Goal: Information Seeking & Learning: Learn about a topic

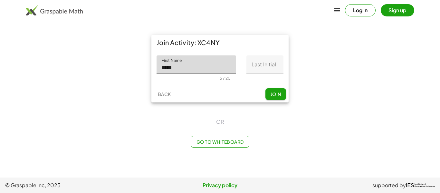
type input "*****"
click at [260, 69] on input "Last Initial" at bounding box center [265, 64] width 37 height 18
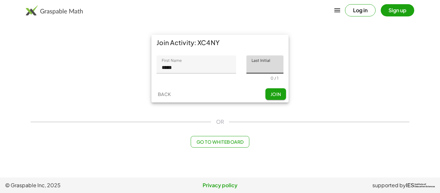
type input "*"
click at [275, 93] on span "Join" at bounding box center [275, 94] width 11 height 6
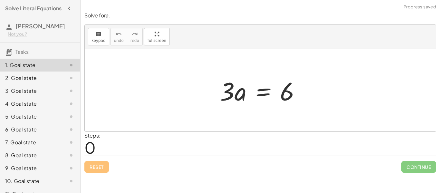
click at [236, 97] on div at bounding box center [263, 90] width 93 height 33
drag, startPoint x: 230, startPoint y: 95, endPoint x: 294, endPoint y: 117, distance: 67.8
click at [294, 117] on div "· 3 · 3 · a = 6" at bounding box center [260, 90] width 351 height 83
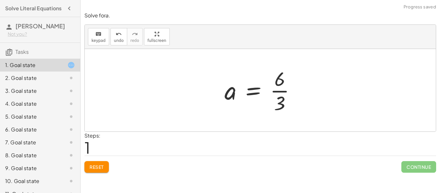
click at [287, 91] on div at bounding box center [262, 90] width 83 height 50
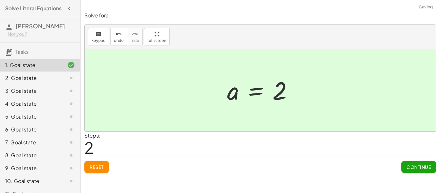
click at [418, 166] on span "Continue" at bounding box center [419, 167] width 25 height 6
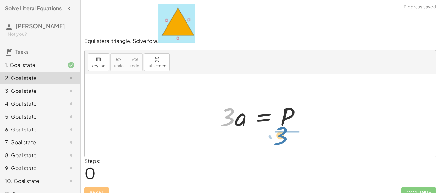
drag, startPoint x: 226, startPoint y: 116, endPoint x: 279, endPoint y: 135, distance: 56.5
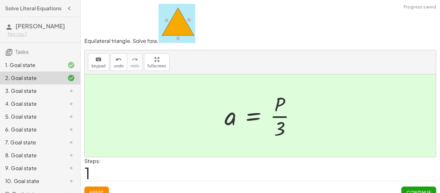
click at [418, 190] on span "Continue" at bounding box center [419, 193] width 25 height 6
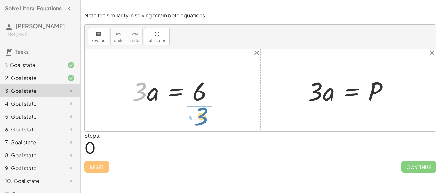
drag, startPoint x: 140, startPoint y: 93, endPoint x: 200, endPoint y: 118, distance: 64.2
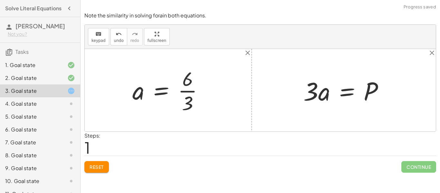
click at [192, 94] on div at bounding box center [170, 90] width 83 height 50
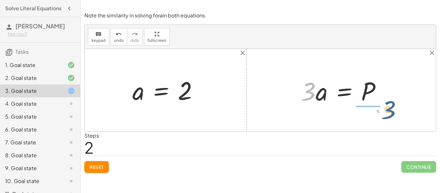
drag, startPoint x: 313, startPoint y: 96, endPoint x: 384, endPoint y: 122, distance: 76.2
click at [384, 122] on div "· 3 · a = 6 a = · 6 · 3 a = 2 · 3 · 3 · a = P" at bounding box center [260, 90] width 351 height 83
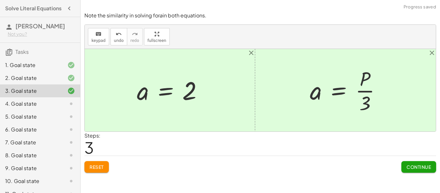
click at [425, 165] on span "Continue" at bounding box center [419, 167] width 25 height 6
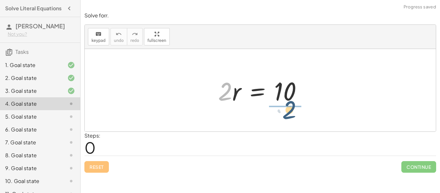
drag, startPoint x: 226, startPoint y: 94, endPoint x: 291, endPoint y: 113, distance: 67.1
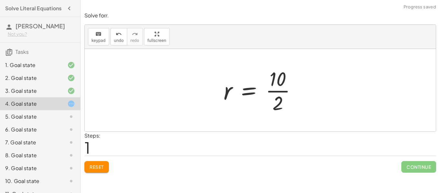
click at [284, 92] on div at bounding box center [263, 90] width 84 height 50
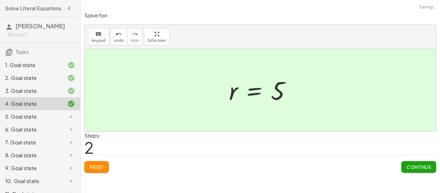
click at [422, 164] on span "Continue" at bounding box center [419, 167] width 25 height 6
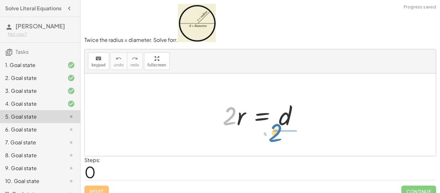
drag, startPoint x: 231, startPoint y: 116, endPoint x: 280, endPoint y: 134, distance: 52.9
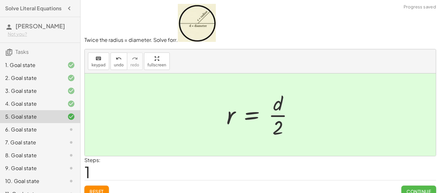
click at [431, 189] on button "Continue" at bounding box center [419, 192] width 35 height 12
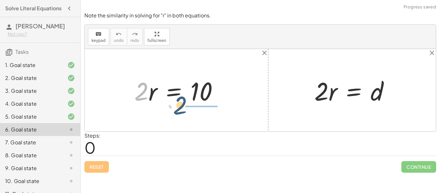
drag, startPoint x: 140, startPoint y: 91, endPoint x: 183, endPoint y: 107, distance: 45.7
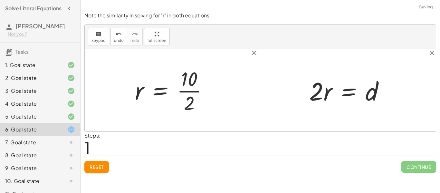
click at [193, 92] on div at bounding box center [174, 90] width 84 height 50
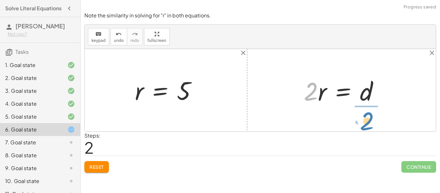
drag, startPoint x: 310, startPoint y: 95, endPoint x: 365, endPoint y: 125, distance: 62.9
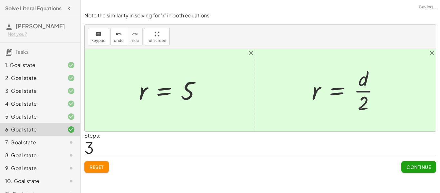
click at [413, 164] on span "Continue" at bounding box center [419, 167] width 25 height 6
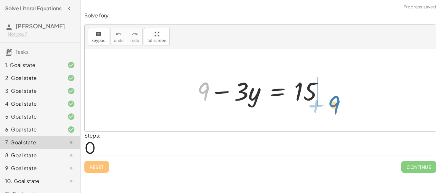
drag, startPoint x: 201, startPoint y: 96, endPoint x: 335, endPoint y: 108, distance: 134.7
click at [335, 108] on div "+ 9 + 9 − · 3 · y = 15" at bounding box center [260, 90] width 351 height 83
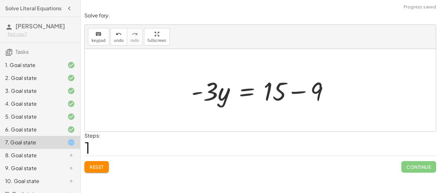
click at [302, 92] on div at bounding box center [262, 90] width 149 height 33
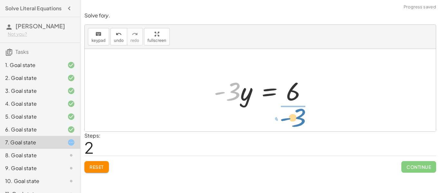
drag, startPoint x: 230, startPoint y: 97, endPoint x: 296, endPoint y: 123, distance: 71.2
click at [296, 123] on div "+ 9 − · 3 · y = 15 · - 3 · y = + 15 − 9 · - 3 · 3 · y = - 6" at bounding box center [260, 90] width 351 height 83
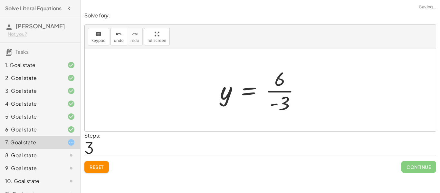
click at [287, 93] on div at bounding box center [263, 90] width 92 height 50
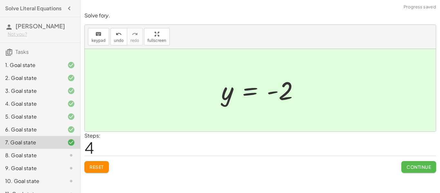
click at [415, 168] on span "Continue" at bounding box center [419, 167] width 25 height 6
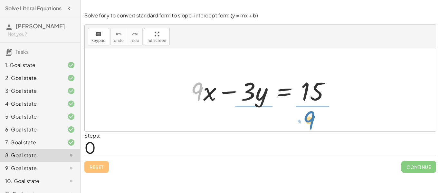
drag, startPoint x: 194, startPoint y: 89, endPoint x: 306, endPoint y: 117, distance: 115.6
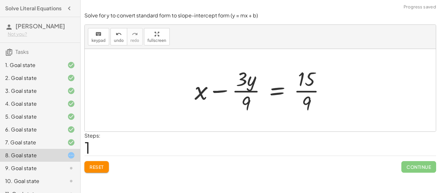
click at [297, 90] on div at bounding box center [262, 90] width 142 height 50
click at [240, 93] on div at bounding box center [259, 90] width 136 height 50
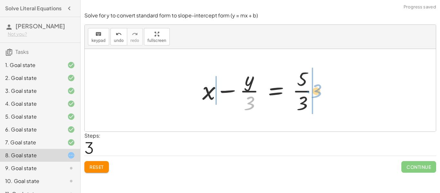
drag, startPoint x: 250, startPoint y: 101, endPoint x: 317, endPoint y: 89, distance: 68.2
click at [317, 89] on div at bounding box center [262, 90] width 127 height 50
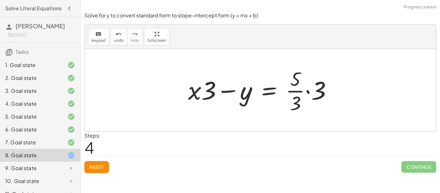
click at [312, 90] on div at bounding box center [263, 90] width 156 height 50
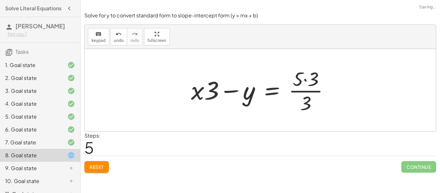
click at [201, 94] on div at bounding box center [263, 90] width 150 height 50
click at [308, 80] on div at bounding box center [263, 90] width 150 height 50
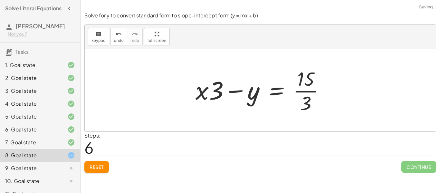
click at [302, 93] on div at bounding box center [262, 90] width 141 height 50
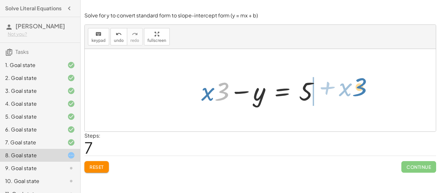
drag, startPoint x: 223, startPoint y: 91, endPoint x: 361, endPoint y: 86, distance: 137.7
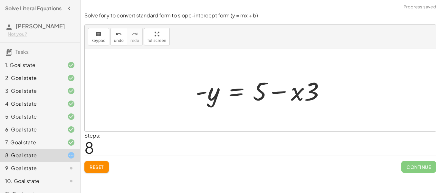
click at [287, 90] on div at bounding box center [262, 90] width 141 height 33
click at [298, 93] on div at bounding box center [262, 90] width 141 height 33
drag, startPoint x: 298, startPoint y: 93, endPoint x: 276, endPoint y: 113, distance: 30.1
drag, startPoint x: 296, startPoint y: 98, endPoint x: 287, endPoint y: 109, distance: 14.3
click at [287, 109] on div "+ · 9 · x − · 3 · y = 15 + x − · 3 · y · 9 = · 15 · 9 + x − · 3 · y · 9 = · 5 ·…" at bounding box center [260, 90] width 351 height 83
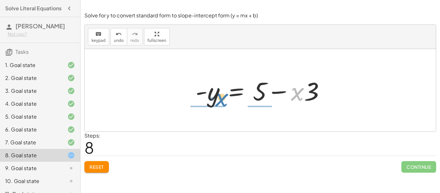
drag, startPoint x: 298, startPoint y: 96, endPoint x: 222, endPoint y: 102, distance: 76.0
click at [222, 102] on div at bounding box center [262, 90] width 141 height 33
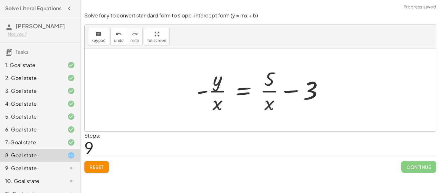
click at [270, 101] on div at bounding box center [262, 90] width 139 height 50
click at [95, 163] on button "Reset" at bounding box center [96, 167] width 25 height 12
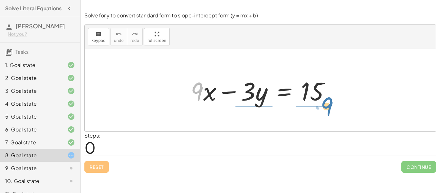
drag, startPoint x: 195, startPoint y: 93, endPoint x: 324, endPoint y: 108, distance: 130.2
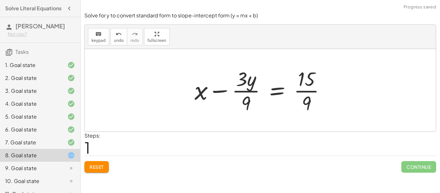
click at [308, 91] on div at bounding box center [262, 90] width 142 height 50
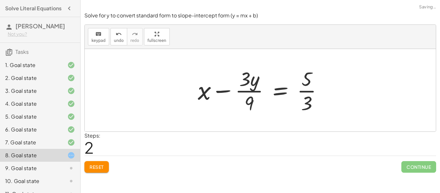
click at [241, 93] on div at bounding box center [263, 90] width 136 height 50
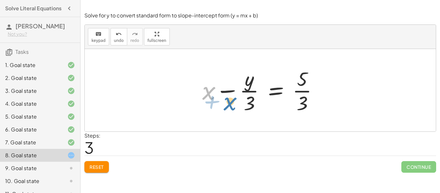
drag, startPoint x: 210, startPoint y: 90, endPoint x: 231, endPoint y: 100, distance: 23.6
click at [231, 100] on div at bounding box center [262, 90] width 127 height 50
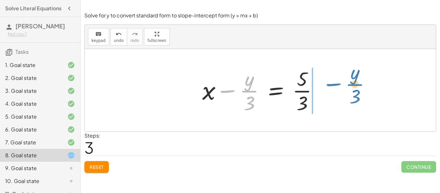
drag, startPoint x: 250, startPoint y: 90, endPoint x: 357, endPoint y: 83, distance: 107.3
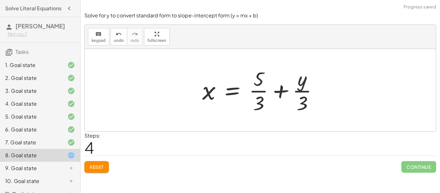
click at [281, 89] on div at bounding box center [262, 90] width 127 height 50
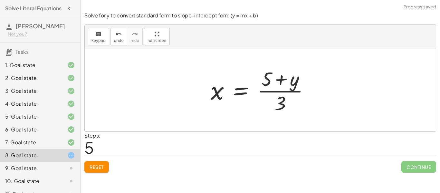
click at [280, 82] on div at bounding box center [263, 90] width 110 height 50
drag, startPoint x: 263, startPoint y: 75, endPoint x: 271, endPoint y: 105, distance: 30.6
click at [271, 105] on div at bounding box center [263, 90] width 110 height 50
drag, startPoint x: 267, startPoint y: 72, endPoint x: 312, endPoint y: 84, distance: 46.5
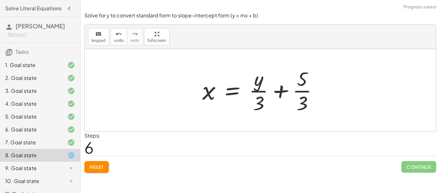
click at [298, 92] on div at bounding box center [262, 90] width 127 height 50
click at [260, 90] on div at bounding box center [262, 90] width 127 height 50
click at [279, 91] on div at bounding box center [262, 90] width 127 height 50
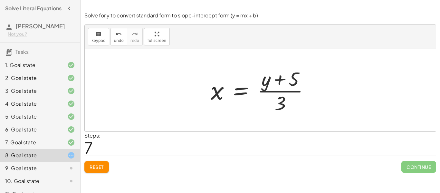
click at [221, 95] on div at bounding box center [263, 90] width 110 height 50
click at [84, 168] on button "Reset" at bounding box center [96, 167] width 25 height 12
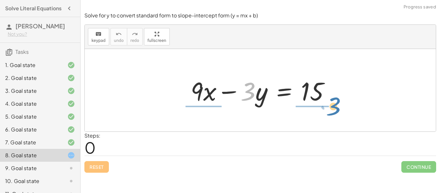
drag, startPoint x: 251, startPoint y: 95, endPoint x: 337, endPoint y: 110, distance: 86.7
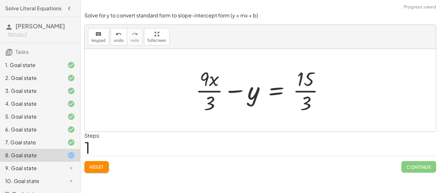
click at [316, 92] on div at bounding box center [262, 90] width 141 height 50
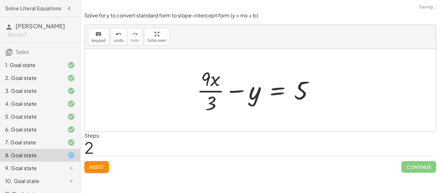
click at [212, 93] on div at bounding box center [258, 90] width 129 height 50
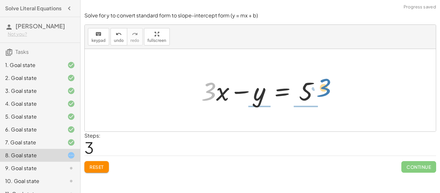
drag, startPoint x: 209, startPoint y: 93, endPoint x: 324, endPoint y: 90, distance: 115.2
click at [324, 90] on div at bounding box center [262, 90] width 129 height 33
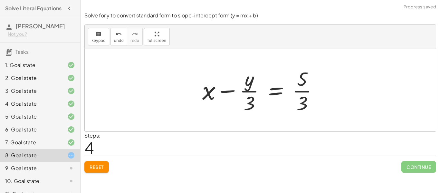
click at [249, 91] on div at bounding box center [262, 90] width 127 height 50
click at [117, 34] on icon "undo" at bounding box center [119, 34] width 6 height 8
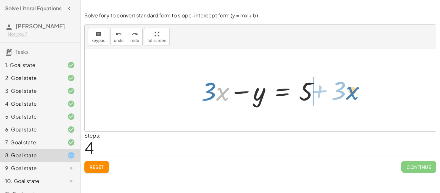
drag, startPoint x: 222, startPoint y: 92, endPoint x: 353, endPoint y: 91, distance: 130.6
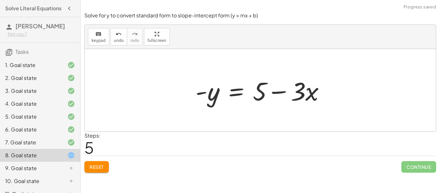
click at [270, 94] on div at bounding box center [262, 90] width 141 height 33
drag, startPoint x: 206, startPoint y: 93, endPoint x: 265, endPoint y: 99, distance: 59.3
click at [265, 99] on div at bounding box center [262, 90] width 141 height 33
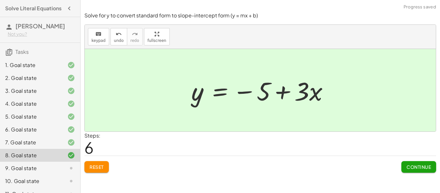
click at [416, 167] on span "Continue" at bounding box center [419, 167] width 25 height 6
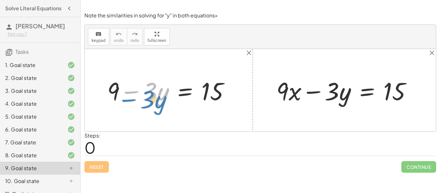
drag, startPoint x: 120, startPoint y: 92, endPoint x: 115, endPoint y: 98, distance: 8.0
click at [115, 98] on div at bounding box center [171, 90] width 134 height 32
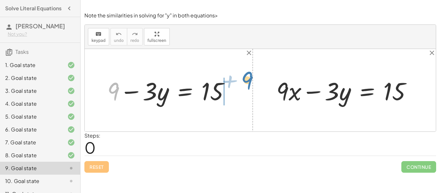
drag, startPoint x: 111, startPoint y: 89, endPoint x: 245, endPoint y: 79, distance: 134.2
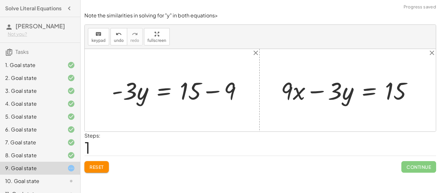
click at [234, 90] on div at bounding box center [179, 89] width 141 height 31
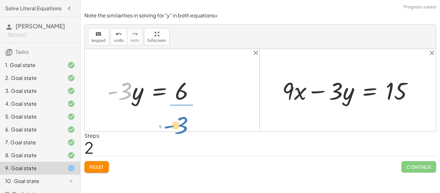
drag, startPoint x: 126, startPoint y: 94, endPoint x: 182, endPoint y: 128, distance: 65.2
click at [182, 128] on div "+ 9 − · 3 · y = 15 · - 3 · y = + 15 − 9 · - 3 · 3 · y = - 6 + · 9 · x − · 3 · y…" at bounding box center [260, 90] width 351 height 83
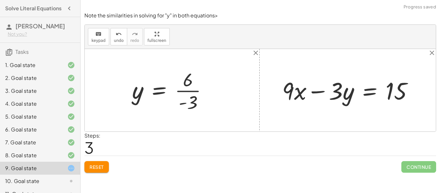
click at [186, 90] on div at bounding box center [172, 90] width 87 height 47
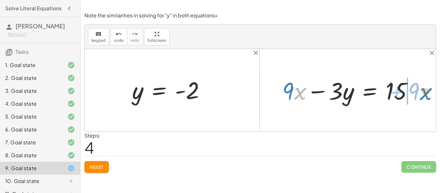
drag, startPoint x: 294, startPoint y: 91, endPoint x: 420, endPoint y: 90, distance: 125.7
click at [420, 90] on div at bounding box center [350, 89] width 142 height 31
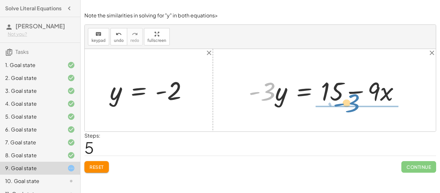
drag, startPoint x: 267, startPoint y: 88, endPoint x: 351, endPoint y: 100, distance: 85.6
click at [351, 100] on div at bounding box center [327, 90] width 162 height 33
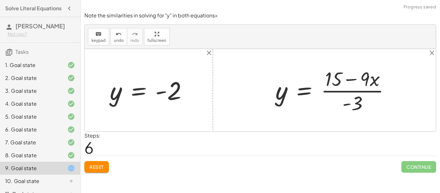
click at [350, 94] on div at bounding box center [335, 90] width 126 height 50
drag, startPoint x: 355, startPoint y: 99, endPoint x: 399, endPoint y: 74, distance: 50.4
click at [399, 74] on div "+ · 9 · x − · 3 · y = 15 · - 3 · y = + 15 − · 9 · x · - 3 · 9 · x · 3 y = 15 - …" at bounding box center [333, 90] width 134 height 53
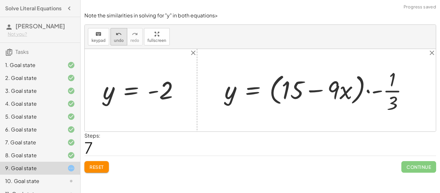
click at [120, 38] on span "undo" at bounding box center [119, 40] width 10 height 5
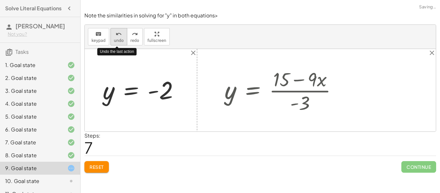
click at [120, 38] on span "undo" at bounding box center [119, 40] width 10 height 5
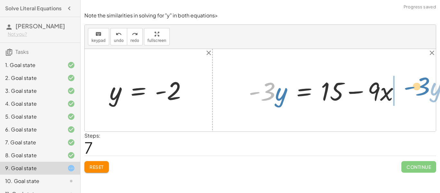
drag, startPoint x: 268, startPoint y: 88, endPoint x: 423, endPoint y: 83, distance: 155.2
click at [423, 83] on div "+ 9 − · 3 · y = 15 · - 3 · y = + 15 − 9 · - 3 · y = 6 y = · 6 · - 3 y = - 2 + ·…" at bounding box center [260, 90] width 351 height 83
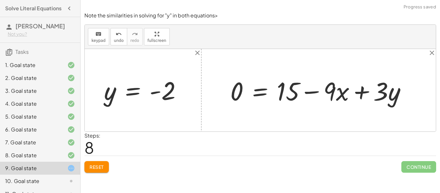
click at [360, 94] on div at bounding box center [321, 90] width 188 height 33
drag, startPoint x: 395, startPoint y: 93, endPoint x: 234, endPoint y: 90, distance: 161.2
click at [234, 90] on div at bounding box center [321, 90] width 188 height 33
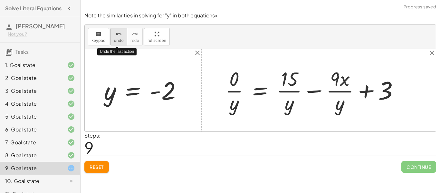
click at [119, 34] on icon "undo" at bounding box center [119, 34] width 6 height 8
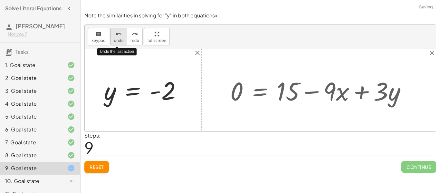
click at [119, 34] on icon "undo" at bounding box center [119, 34] width 6 height 8
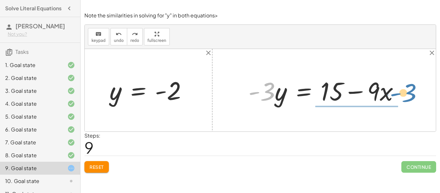
drag, startPoint x: 270, startPoint y: 88, endPoint x: 412, endPoint y: 90, distance: 141.9
click at [412, 90] on div "+ 9 − · 3 · y = 15 · - 3 · y = + 15 − 9 · - 3 · y = 6 y = · 6 · - 3 y = - 2 + ·…" at bounding box center [260, 90] width 351 height 83
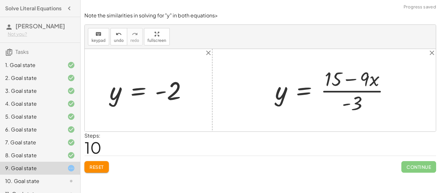
click at [375, 91] on div at bounding box center [335, 90] width 126 height 50
drag, startPoint x: 367, startPoint y: 77, endPoint x: 396, endPoint y: 87, distance: 30.9
click at [396, 87] on div at bounding box center [335, 90] width 126 height 50
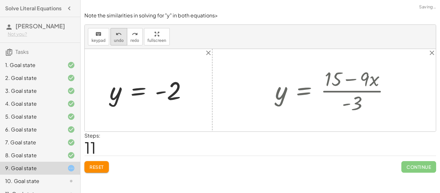
click at [119, 37] on icon "undo" at bounding box center [119, 34] width 6 height 8
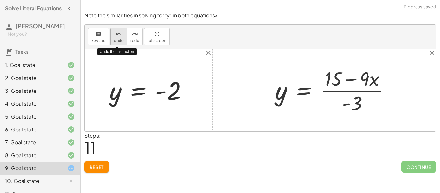
click at [120, 38] on span "undo" at bounding box center [119, 40] width 10 height 5
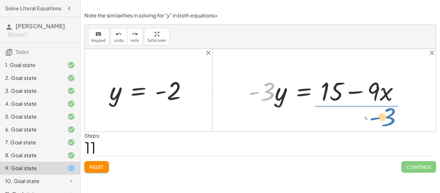
drag, startPoint x: 268, startPoint y: 89, endPoint x: 389, endPoint y: 114, distance: 123.5
click at [389, 114] on div "+ 9 − · 3 · y = 15 · - 3 · y = + 15 − 9 · - 3 · y = 6 y = · 6 · - 3 y = - 2 + ·…" at bounding box center [260, 90] width 351 height 83
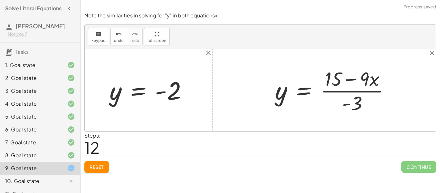
click at [355, 95] on div at bounding box center [335, 90] width 126 height 50
drag, startPoint x: 359, startPoint y: 102, endPoint x: 407, endPoint y: 87, distance: 49.5
click at [407, 87] on div "+ 9 − · 3 · y = 15 · - 3 · y = + 15 − 9 · - 3 · y = 6 y = · 6 · - 3 y = - 2 + ·…" at bounding box center [260, 90] width 351 height 83
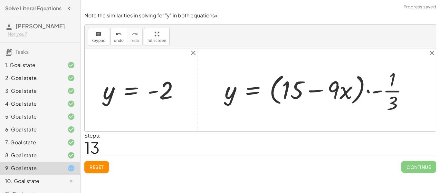
click at [368, 93] on div at bounding box center [318, 90] width 195 height 49
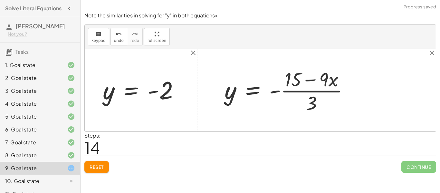
click at [329, 91] on div at bounding box center [289, 90] width 136 height 49
click at [118, 38] on span "undo" at bounding box center [119, 40] width 10 height 5
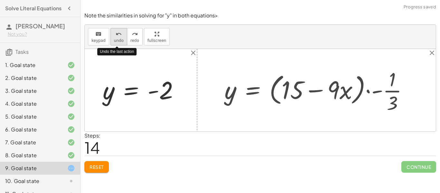
click at [118, 39] on span "undo" at bounding box center [119, 40] width 10 height 5
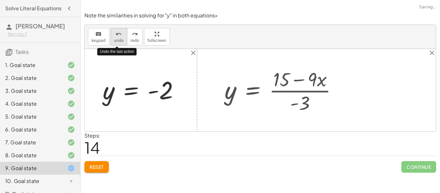
click at [118, 40] on span "undo" at bounding box center [119, 40] width 10 height 5
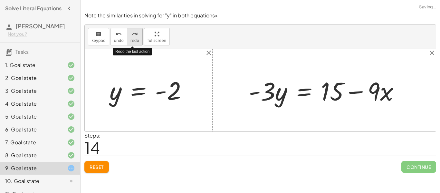
click at [131, 39] on span "redo" at bounding box center [135, 40] width 9 height 5
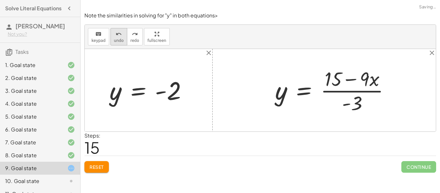
click at [118, 35] on icon "undo" at bounding box center [119, 34] width 6 height 8
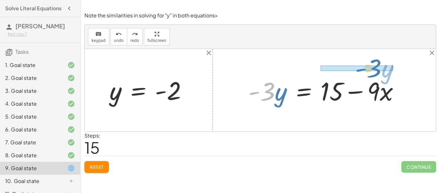
drag, startPoint x: 270, startPoint y: 84, endPoint x: 375, endPoint y: 62, distance: 106.7
click at [375, 62] on div "+ 9 − · 3 · y = 15 · - 3 · y = + 15 − 9 · - 3 · y = 6 y = · 6 · - 3 y = - 2 + ·…" at bounding box center [260, 90] width 351 height 83
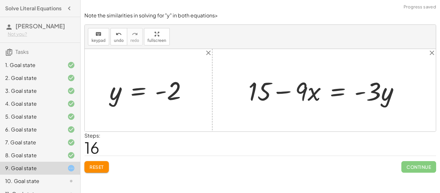
click at [363, 95] on div at bounding box center [326, 90] width 162 height 33
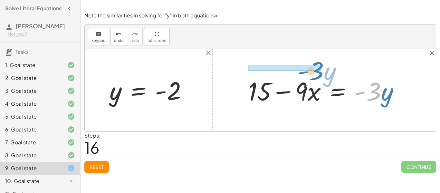
drag, startPoint x: 375, startPoint y: 92, endPoint x: 317, endPoint y: 71, distance: 61.3
click at [317, 71] on div "+ 9 − · 3 · y = 15 · - 3 · y = + 15 − 9 · - 3 · y = 6 y = · 6 · - 3 y = - 2 + ·…" at bounding box center [260, 90] width 351 height 83
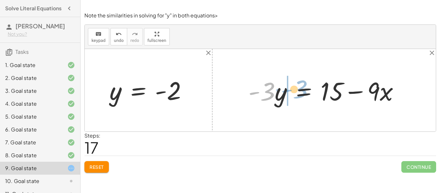
drag, startPoint x: 267, startPoint y: 93, endPoint x: 299, endPoint y: 91, distance: 32.6
click at [299, 91] on div at bounding box center [326, 90] width 162 height 33
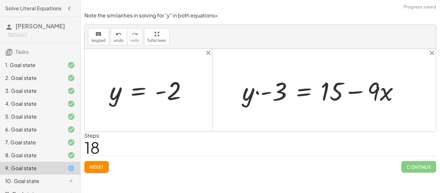
click at [255, 90] on div at bounding box center [323, 90] width 169 height 33
drag, startPoint x: 248, startPoint y: 95, endPoint x: 354, endPoint y: 96, distance: 106.4
click at [354, 96] on div at bounding box center [323, 90] width 169 height 33
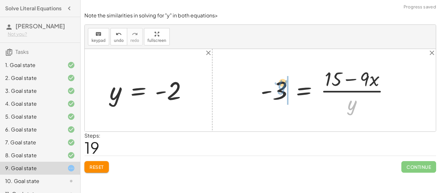
drag, startPoint x: 353, startPoint y: 103, endPoint x: 275, endPoint y: 83, distance: 80.1
click at [275, 83] on div at bounding box center [328, 90] width 141 height 50
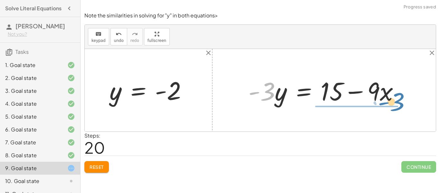
drag, startPoint x: 268, startPoint y: 89, endPoint x: 398, endPoint y: 101, distance: 130.4
click at [398, 101] on div at bounding box center [326, 90] width 162 height 33
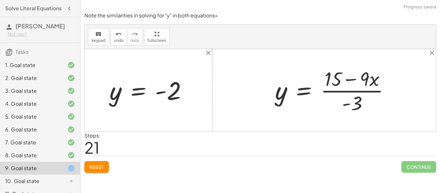
click at [345, 92] on div at bounding box center [335, 90] width 126 height 50
drag, startPoint x: 353, startPoint y: 102, endPoint x: 400, endPoint y: 82, distance: 51.3
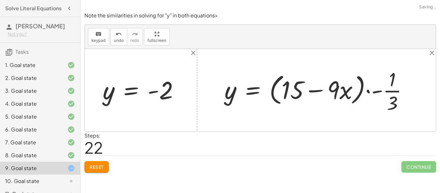
click at [366, 91] on div at bounding box center [318, 90] width 195 height 49
click at [366, 91] on div at bounding box center [260, 90] width 351 height 83
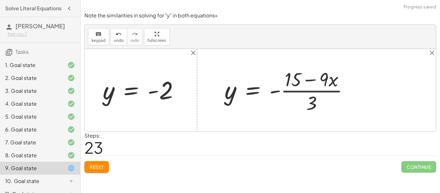
click at [331, 80] on div at bounding box center [289, 90] width 136 height 49
drag, startPoint x: 287, startPoint y: 81, endPoint x: 316, endPoint y: 85, distance: 29.1
click at [316, 85] on div at bounding box center [289, 90] width 136 height 49
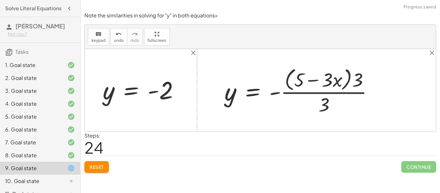
click at [353, 78] on div at bounding box center [301, 90] width 160 height 52
click at [310, 81] on div at bounding box center [301, 90] width 160 height 52
drag, startPoint x: 359, startPoint y: 79, endPoint x: 300, endPoint y: 79, distance: 59.0
click at [300, 79] on div at bounding box center [301, 90] width 160 height 52
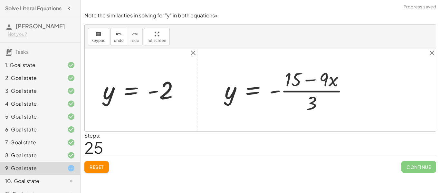
click at [304, 80] on div at bounding box center [289, 90] width 136 height 49
drag, startPoint x: 312, startPoint y: 103, endPoint x: 314, endPoint y: 79, distance: 23.6
click at [314, 79] on div at bounding box center [289, 90] width 136 height 49
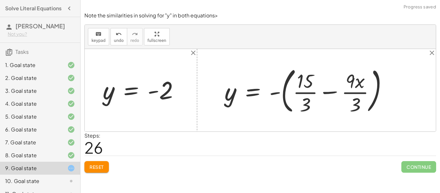
click at [313, 93] on div at bounding box center [308, 90] width 175 height 53
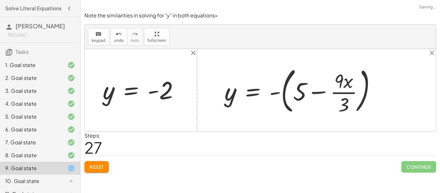
click at [342, 91] on div at bounding box center [302, 90] width 163 height 53
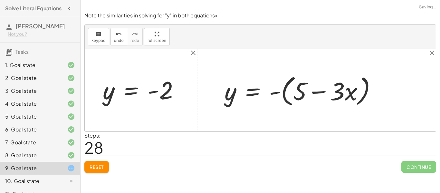
click at [312, 93] on div at bounding box center [302, 90] width 163 height 36
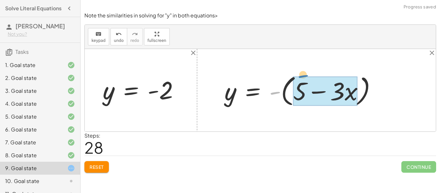
drag, startPoint x: 275, startPoint y: 93, endPoint x: 304, endPoint y: 79, distance: 32.9
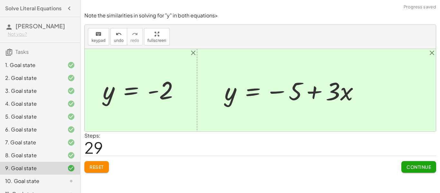
click at [420, 165] on span "Continue" at bounding box center [419, 167] width 25 height 6
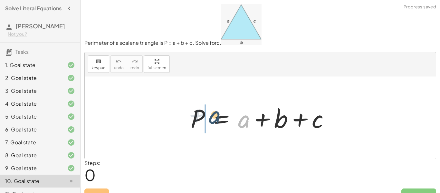
drag, startPoint x: 244, startPoint y: 123, endPoint x: 208, endPoint y: 119, distance: 36.3
click at [208, 119] on div at bounding box center [263, 117] width 151 height 33
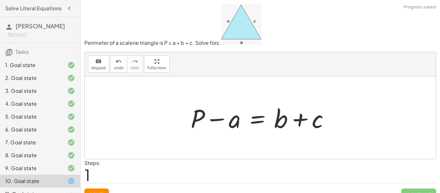
scroll to position [11, 0]
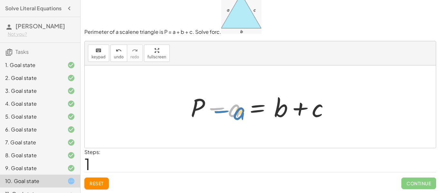
drag, startPoint x: 211, startPoint y: 108, endPoint x: 204, endPoint y: 106, distance: 8.0
click at [204, 106] on div at bounding box center [263, 106] width 151 height 33
click at [209, 108] on div at bounding box center [263, 106] width 151 height 33
drag, startPoint x: 209, startPoint y: 108, endPoint x: 271, endPoint y: 102, distance: 61.8
click at [271, 102] on div at bounding box center [263, 106] width 151 height 33
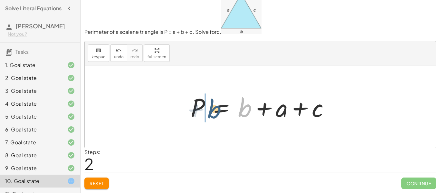
drag, startPoint x: 243, startPoint y: 106, endPoint x: 208, endPoint y: 106, distance: 35.1
click at [208, 106] on div at bounding box center [263, 106] width 151 height 33
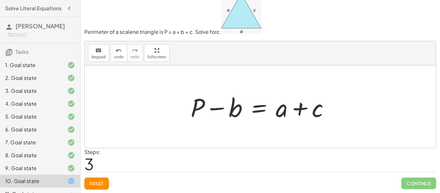
click at [95, 188] on button "Reset" at bounding box center [96, 184] width 25 height 12
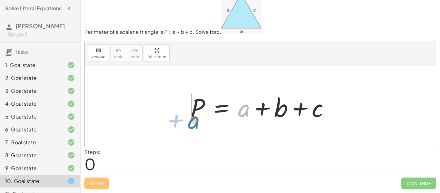
drag, startPoint x: 248, startPoint y: 107, endPoint x: 197, endPoint y: 119, distance: 52.3
click at [197, 119] on div at bounding box center [263, 106] width 151 height 33
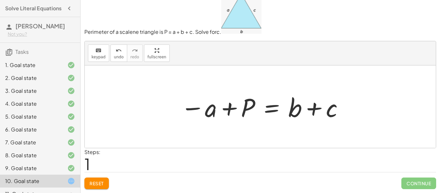
click at [221, 107] on div at bounding box center [263, 106] width 170 height 33
drag, startPoint x: 290, startPoint y: 109, endPoint x: 173, endPoint y: 104, distance: 117.1
click at [173, 104] on div "P = + a + b + c + b P = a + b + c − +" at bounding box center [260, 107] width 178 height 36
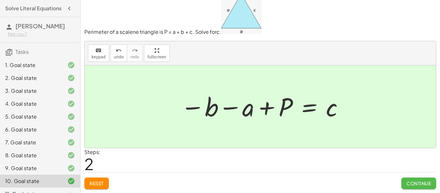
click at [414, 182] on span "Continue" at bounding box center [419, 184] width 25 height 6
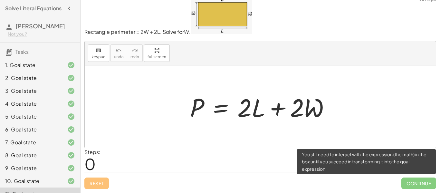
scroll to position [8, 0]
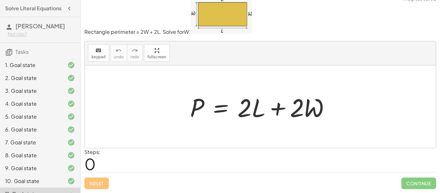
click at [240, 105] on div at bounding box center [263, 106] width 152 height 33
drag, startPoint x: 248, startPoint y: 110, endPoint x: 254, endPoint y: 134, distance: 24.5
click at [254, 134] on div "· 2 P = + · 2 · L + · 2 · W" at bounding box center [260, 106] width 351 height 83
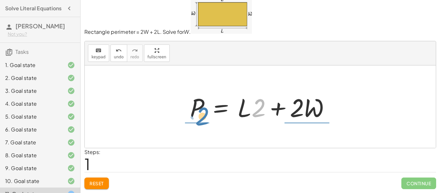
drag, startPoint x: 256, startPoint y: 113, endPoint x: 200, endPoint y: 121, distance: 57.0
click at [200, 121] on div at bounding box center [263, 106] width 152 height 33
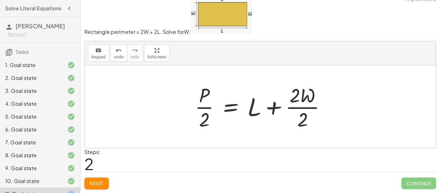
click at [302, 100] on div at bounding box center [263, 107] width 142 height 50
click at [308, 109] on div at bounding box center [263, 107] width 142 height 50
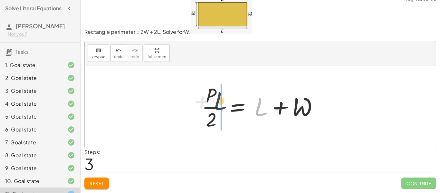
drag, startPoint x: 264, startPoint y: 110, endPoint x: 222, endPoint y: 106, distance: 42.2
click at [222, 106] on div at bounding box center [263, 107] width 129 height 50
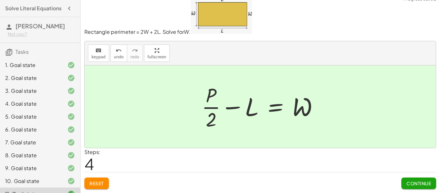
click at [422, 182] on span "Continue" at bounding box center [419, 184] width 25 height 6
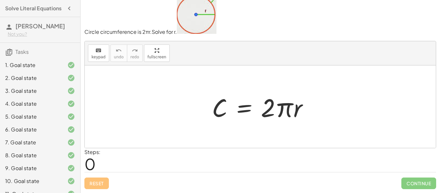
scroll to position [87, 0]
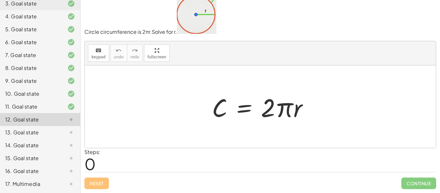
click at [222, 98] on div at bounding box center [263, 106] width 108 height 33
drag, startPoint x: 292, startPoint y: 112, endPoint x: 262, endPoint y: 110, distance: 30.0
click at [262, 110] on div at bounding box center [263, 106] width 108 height 33
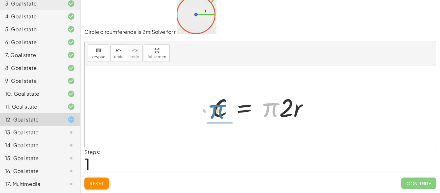
drag, startPoint x: 268, startPoint y: 109, endPoint x: 215, endPoint y: 110, distance: 52.9
click at [215, 110] on div at bounding box center [263, 106] width 108 height 33
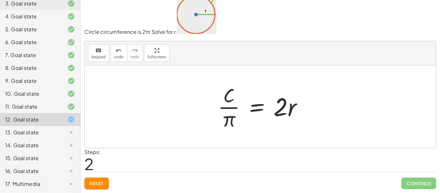
click at [266, 109] on div at bounding box center [263, 107] width 96 height 50
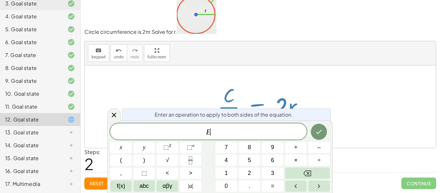
scroll to position [0, 0]
click at [283, 100] on div at bounding box center [263, 107] width 96 height 50
click at [112, 116] on icon at bounding box center [114, 115] width 8 height 8
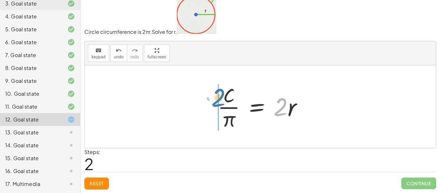
drag, startPoint x: 276, startPoint y: 116, endPoint x: 212, endPoint y: 109, distance: 63.6
click at [212, 109] on div "C = · 2 · π · r C = · π · 2 · r · 2 C = · 2 · π · r ·" at bounding box center [260, 106] width 104 height 53
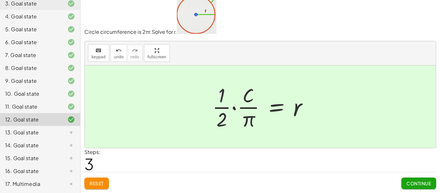
click at [426, 182] on span "Continue" at bounding box center [419, 184] width 25 height 6
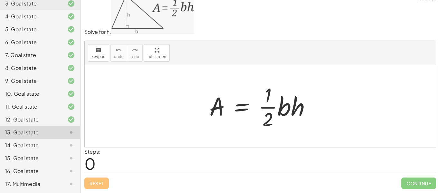
scroll to position [8, 0]
drag, startPoint x: 269, startPoint y: 106, endPoint x: 208, endPoint y: 110, distance: 61.7
click at [208, 110] on div at bounding box center [262, 107] width 113 height 50
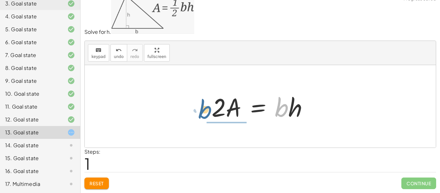
drag, startPoint x: 287, startPoint y: 113, endPoint x: 209, endPoint y: 114, distance: 77.7
click at [209, 114] on div at bounding box center [263, 106] width 108 height 33
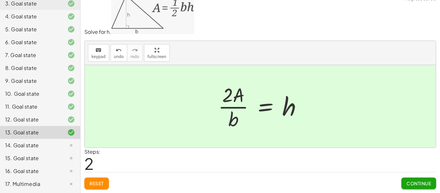
click at [421, 182] on span "Continue" at bounding box center [419, 184] width 25 height 6
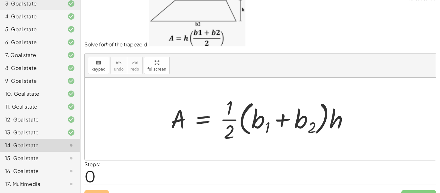
click at [267, 126] on div at bounding box center [263, 119] width 190 height 50
click at [259, 118] on div at bounding box center [263, 119] width 190 height 50
click at [231, 120] on div at bounding box center [263, 119] width 190 height 50
drag, startPoint x: 261, startPoint y: 121, endPoint x: 260, endPoint y: 117, distance: 4.0
click at [260, 117] on div at bounding box center [263, 119] width 190 height 50
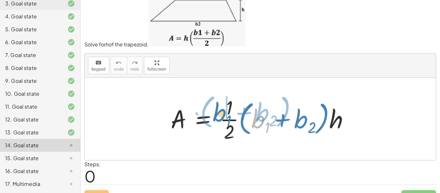
drag, startPoint x: 260, startPoint y: 118, endPoint x: 221, endPoint y: 112, distance: 39.8
click at [221, 112] on div at bounding box center [263, 119] width 190 height 50
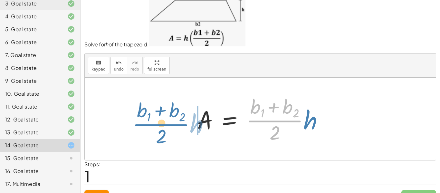
drag, startPoint x: 276, startPoint y: 122, endPoint x: 158, endPoint y: 127, distance: 118.4
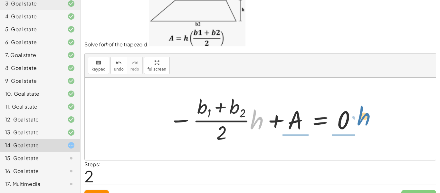
drag, startPoint x: 255, startPoint y: 122, endPoint x: 362, endPoint y: 118, distance: 107.1
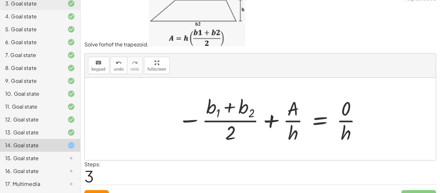
scroll to position [21, 0]
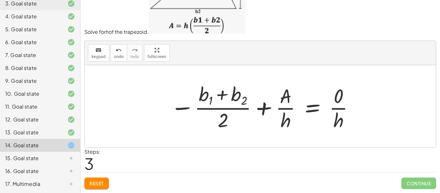
click at [289, 114] on div at bounding box center [262, 107] width 191 height 52
click at [101, 183] on span "Reset" at bounding box center [97, 184] width 14 height 6
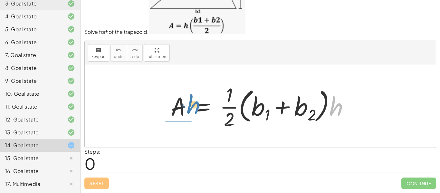
drag, startPoint x: 340, startPoint y: 113, endPoint x: 197, endPoint y: 111, distance: 142.8
click at [197, 111] on div at bounding box center [263, 107] width 190 height 50
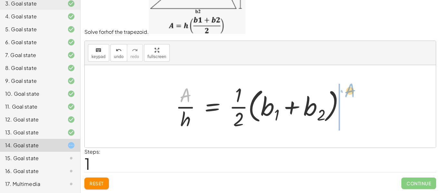
drag, startPoint x: 178, startPoint y: 99, endPoint x: 344, endPoint y: 95, distance: 166.4
click at [344, 95] on div at bounding box center [262, 107] width 181 height 50
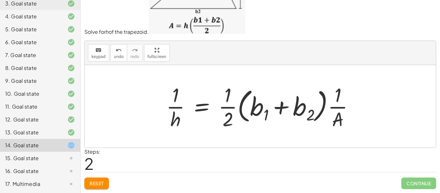
click at [183, 103] on div at bounding box center [263, 107] width 200 height 50
drag, startPoint x: 177, startPoint y: 118, endPoint x: 115, endPoint y: 85, distance: 70.1
click at [120, 47] on icon "undo" at bounding box center [119, 50] width 6 height 8
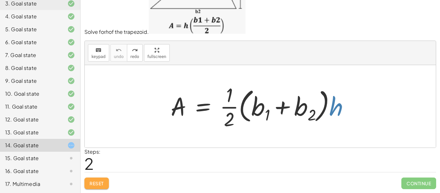
click at [96, 181] on span "Reset" at bounding box center [97, 184] width 14 height 6
click at [331, 104] on div at bounding box center [263, 107] width 190 height 50
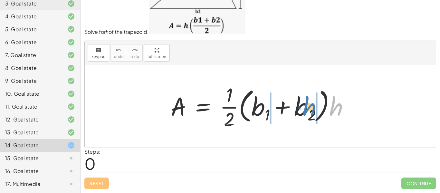
drag, startPoint x: 334, startPoint y: 106, endPoint x: 307, endPoint y: 108, distance: 26.8
click at [307, 108] on div at bounding box center [263, 107] width 190 height 50
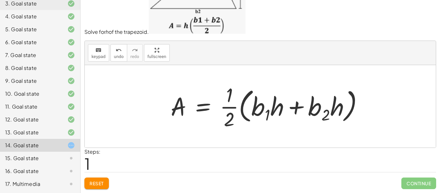
click at [316, 107] on div at bounding box center [270, 107] width 204 height 50
drag, startPoint x: 280, startPoint y: 115, endPoint x: 174, endPoint y: 114, distance: 105.1
click at [174, 114] on div at bounding box center [270, 107] width 204 height 50
drag, startPoint x: 278, startPoint y: 105, endPoint x: 181, endPoint y: 129, distance: 99.9
click at [181, 129] on div at bounding box center [270, 107] width 204 height 50
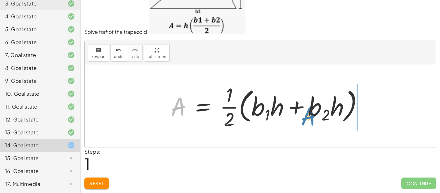
drag, startPoint x: 178, startPoint y: 115, endPoint x: 309, endPoint y: 125, distance: 131.6
click at [309, 125] on div at bounding box center [270, 107] width 204 height 50
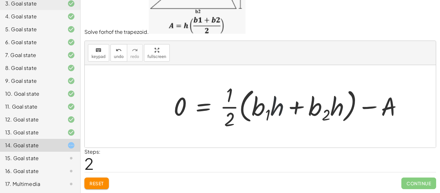
drag, startPoint x: 278, startPoint y: 110, endPoint x: 191, endPoint y: 106, distance: 87.4
click at [191, 106] on div at bounding box center [291, 107] width 241 height 50
drag, startPoint x: 281, startPoint y: 105, endPoint x: 207, endPoint y: 103, distance: 74.5
click at [207, 103] on div at bounding box center [291, 107] width 241 height 50
drag, startPoint x: 277, startPoint y: 104, endPoint x: 247, endPoint y: 105, distance: 29.3
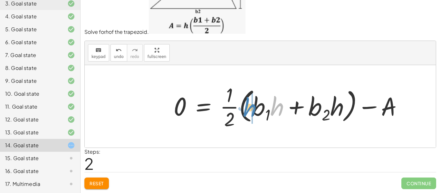
click at [247, 105] on div at bounding box center [291, 107] width 241 height 50
click at [95, 184] on span "Reset" at bounding box center [97, 184] width 14 height 6
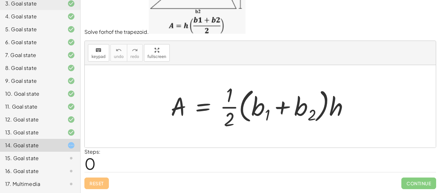
click at [259, 109] on div at bounding box center [263, 107] width 190 height 50
drag, startPoint x: 336, startPoint y: 108, endPoint x: 337, endPoint y: 103, distance: 5.1
click at [337, 103] on div at bounding box center [263, 107] width 190 height 50
click at [230, 110] on div at bounding box center [263, 107] width 190 height 50
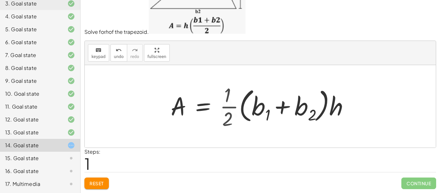
click at [230, 110] on div at bounding box center [270, 106] width 204 height 40
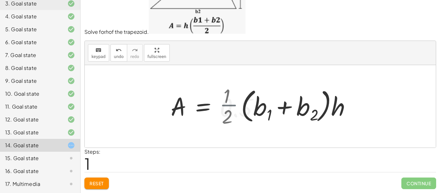
click at [230, 110] on div at bounding box center [270, 106] width 204 height 40
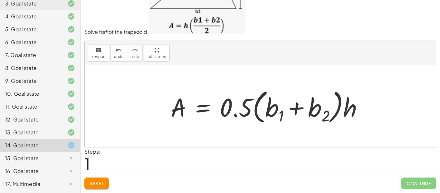
click at [230, 110] on div at bounding box center [270, 106] width 204 height 40
click at [238, 115] on div at bounding box center [270, 106] width 204 height 40
click at [270, 107] on div at bounding box center [270, 106] width 204 height 40
drag, startPoint x: 270, startPoint y: 107, endPoint x: 270, endPoint y: 100, distance: 7.1
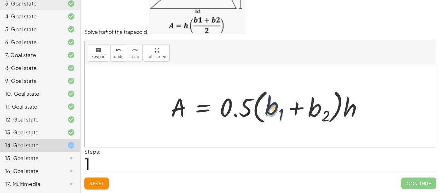
click at [270, 100] on div at bounding box center [270, 106] width 204 height 40
drag, startPoint x: 274, startPoint y: 112, endPoint x: 248, endPoint y: 112, distance: 26.4
click at [248, 112] on div at bounding box center [270, 106] width 204 height 40
drag, startPoint x: 274, startPoint y: 107, endPoint x: 244, endPoint y: 106, distance: 29.7
click at [244, 106] on div at bounding box center [270, 106] width 204 height 40
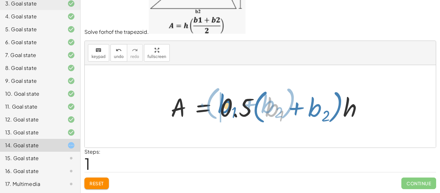
drag, startPoint x: 279, startPoint y: 106, endPoint x: 231, endPoint y: 103, distance: 47.5
click at [231, 103] on div at bounding box center [270, 106] width 204 height 40
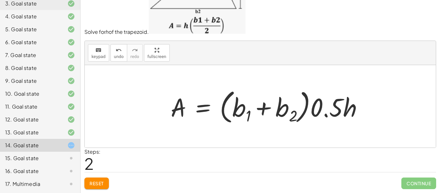
click at [317, 108] on div at bounding box center [270, 106] width 204 height 40
drag, startPoint x: 353, startPoint y: 104, endPoint x: 353, endPoint y: 110, distance: 5.8
click at [353, 110] on div at bounding box center [270, 106] width 204 height 40
drag, startPoint x: 173, startPoint y: 113, endPoint x: 281, endPoint y: 111, distance: 108.7
click at [281, 111] on div at bounding box center [270, 106] width 204 height 40
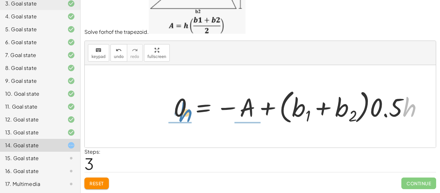
drag, startPoint x: 409, startPoint y: 110, endPoint x: 185, endPoint y: 115, distance: 224.4
click at [185, 115] on div at bounding box center [301, 106] width 261 height 40
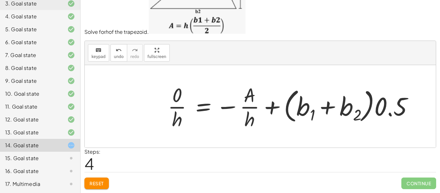
click at [178, 104] on div at bounding box center [293, 107] width 257 height 50
click at [246, 106] on div at bounding box center [296, 107] width 251 height 50
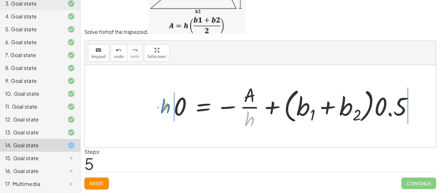
drag, startPoint x: 252, startPoint y: 119, endPoint x: 169, endPoint y: 105, distance: 83.6
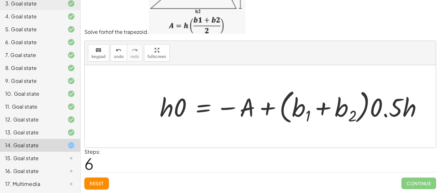
click at [183, 109] on div at bounding box center [294, 106] width 275 height 40
click at [183, 109] on div at bounding box center [301, 106] width 261 height 40
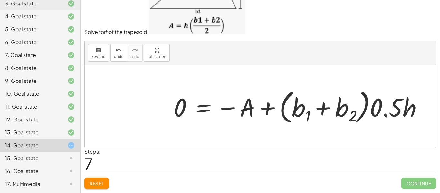
click at [0, 0] on div "Solve for h of the trapezoid. keyboard keypad undo undo redo redo fullscreen A …" at bounding box center [0, 0] width 0 height 0
click at [91, 185] on span "Reset" at bounding box center [97, 184] width 14 height 6
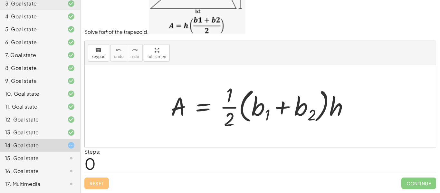
click at [235, 109] on div at bounding box center [263, 107] width 190 height 50
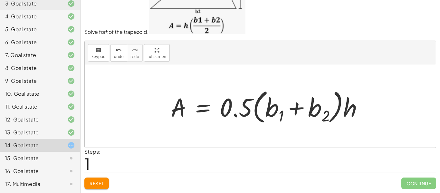
click at [299, 110] on div at bounding box center [270, 106] width 204 height 40
click at [178, 108] on div at bounding box center [270, 106] width 204 height 40
drag, startPoint x: 354, startPoint y: 108, endPoint x: 329, endPoint y: 104, distance: 24.4
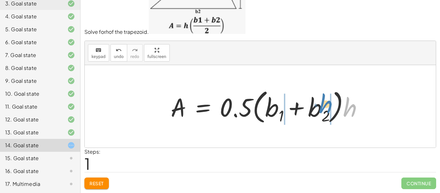
click at [329, 104] on div at bounding box center [270, 106] width 204 height 40
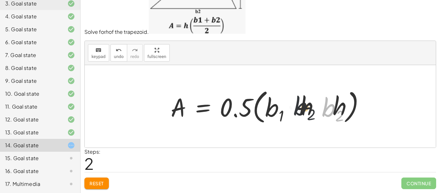
drag, startPoint x: 329, startPoint y: 104, endPoint x: 300, endPoint y: 103, distance: 29.4
click at [300, 103] on div at bounding box center [277, 106] width 218 height 40
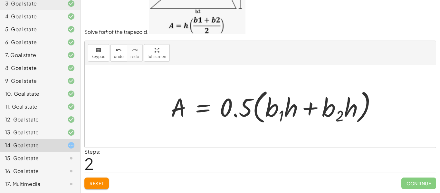
click at [0, 0] on div "Solve for h of the trapezoid. keyboard keypad undo undo redo redo fullscreen A …" at bounding box center [0, 0] width 0 height 0
click at [86, 182] on button "Reset" at bounding box center [96, 184] width 25 height 12
